Goal: Transaction & Acquisition: Purchase product/service

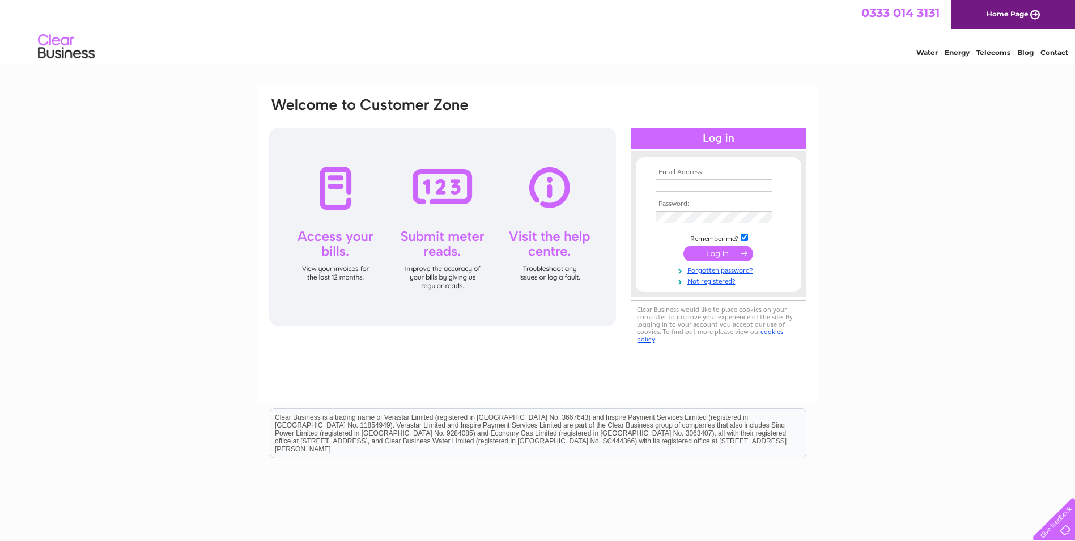
type input "[PERSON_NAME][EMAIL_ADDRESS][DOMAIN_NAME]"
click at [742, 255] on input "submit" at bounding box center [719, 253] width 70 height 16
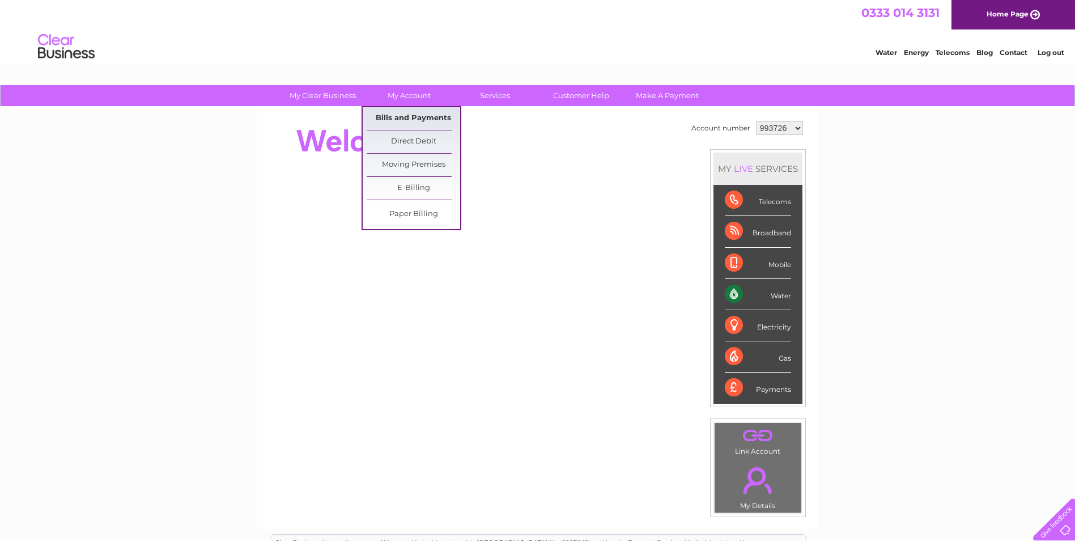
click at [423, 116] on link "Bills and Payments" at bounding box center [414, 118] width 94 height 23
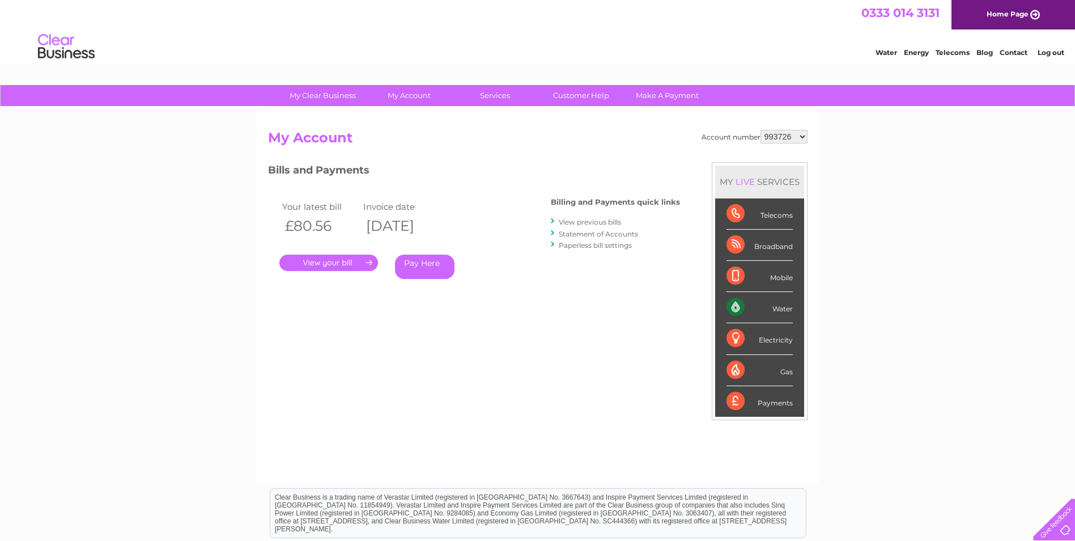
click at [323, 265] on link "." at bounding box center [329, 263] width 99 height 16
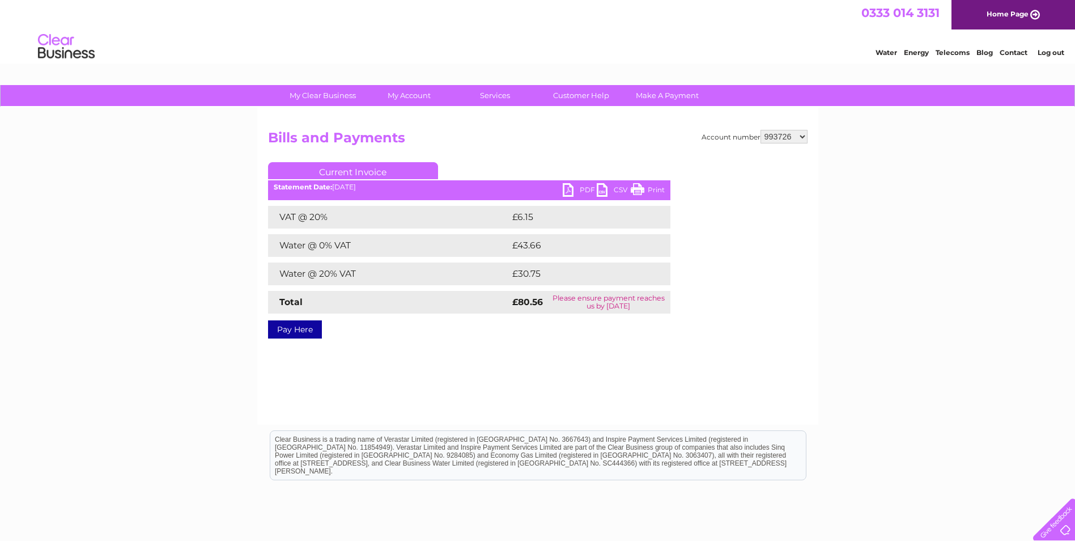
click at [301, 330] on link "Pay Here" at bounding box center [295, 329] width 54 height 18
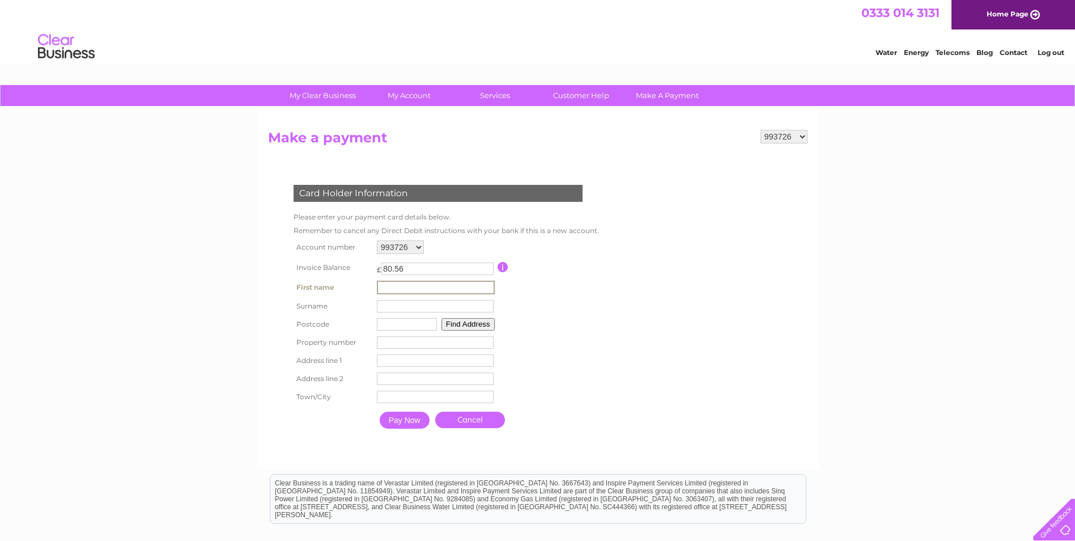
drag, startPoint x: 387, startPoint y: 289, endPoint x: 398, endPoint y: 296, distance: 12.7
click at [387, 289] on input "text" at bounding box center [436, 288] width 118 height 14
type input "[PERSON_NAME]"
type input "KY13 9XB"
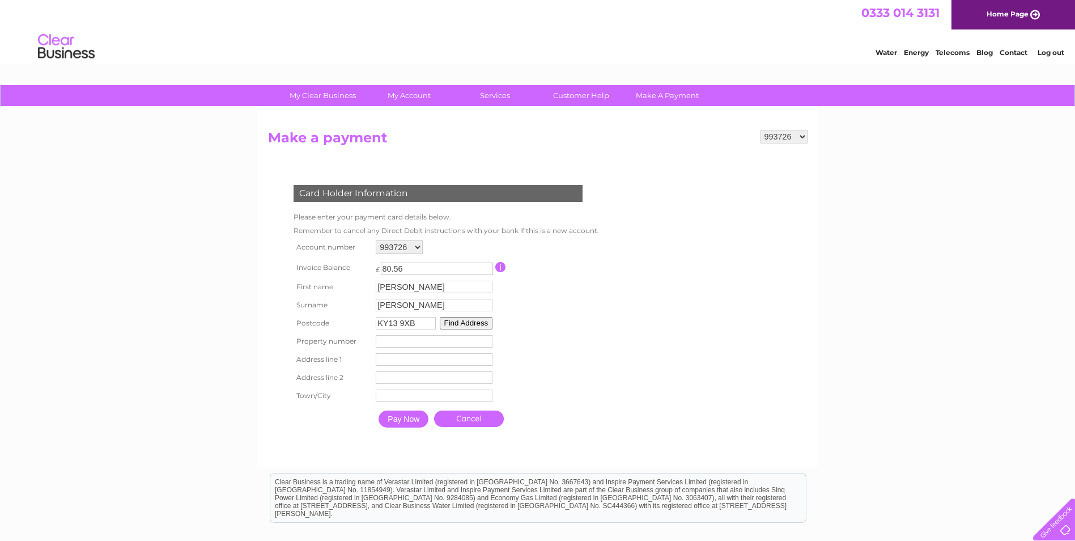
type input "[GEOGRAPHIC_DATA]"
type input "Milnathort"
type input "KY13 9XB"
click at [397, 348] on td "Property Number" at bounding box center [434, 341] width 122 height 18
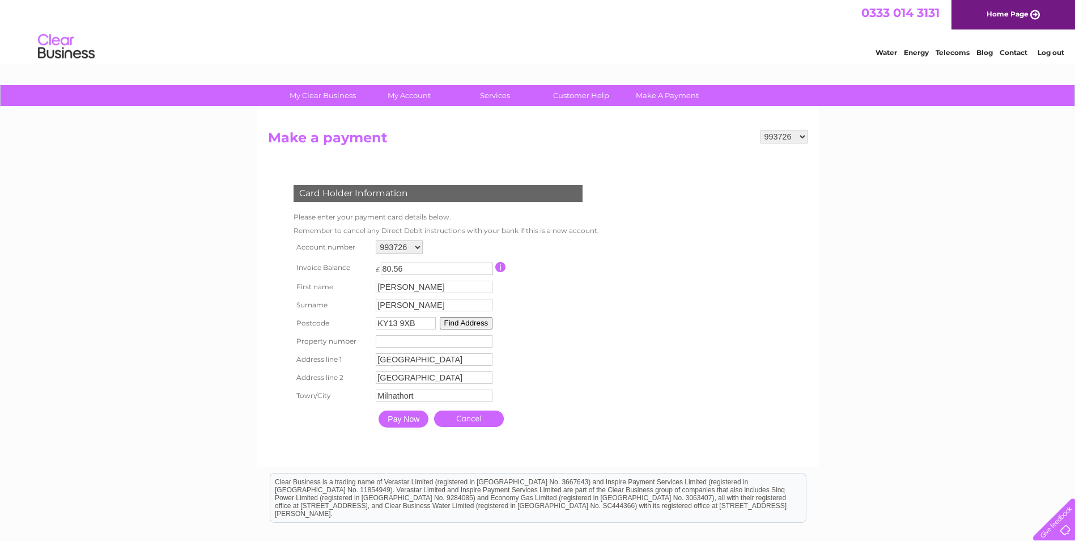
click at [394, 343] on input "number" at bounding box center [434, 341] width 117 height 12
type input "0"
click at [385, 421] on input "Pay Now" at bounding box center [404, 418] width 50 height 17
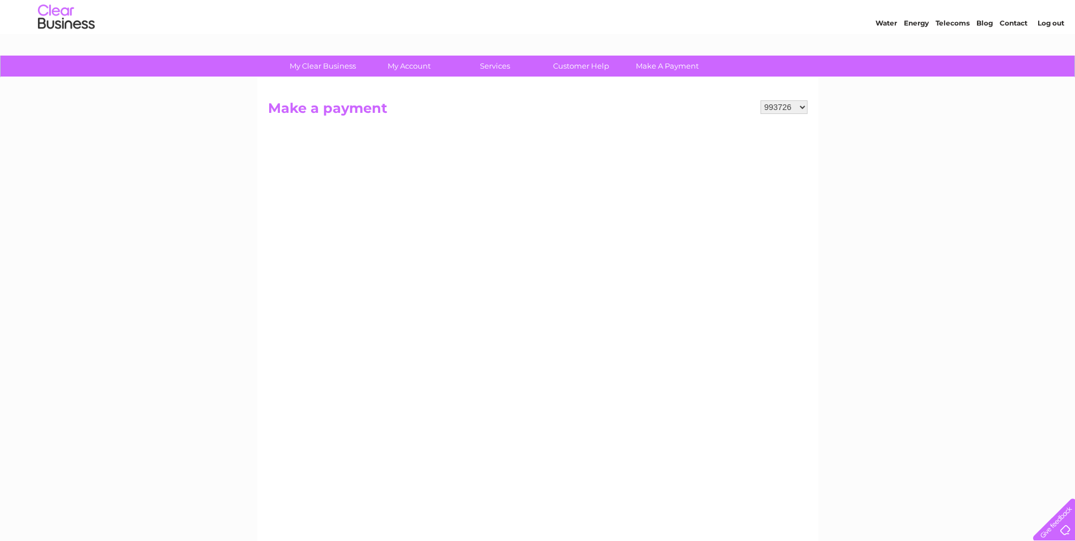
scroll to position [57, 0]
